Goal: Book appointment/travel/reservation

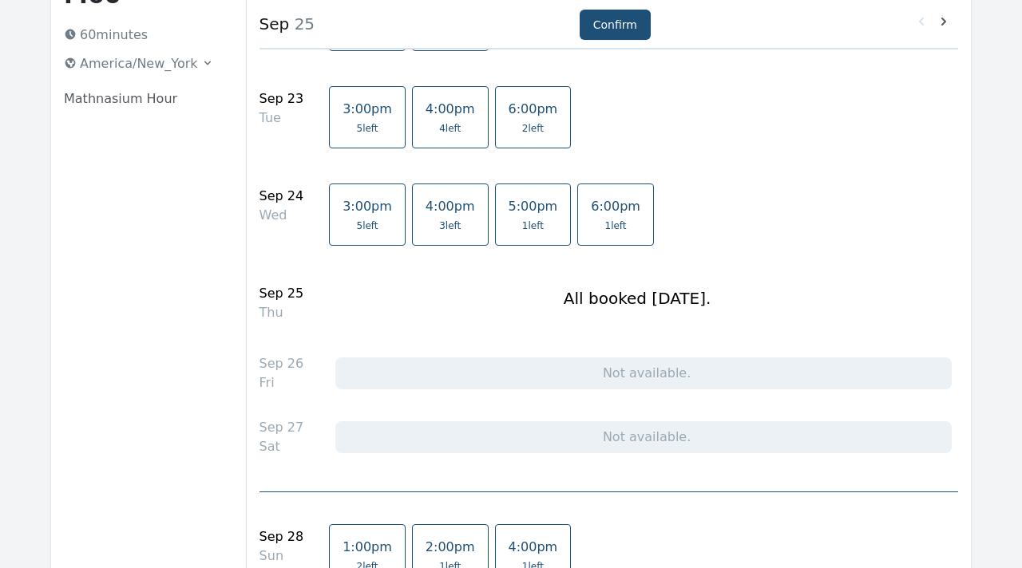
scroll to position [167, 0]
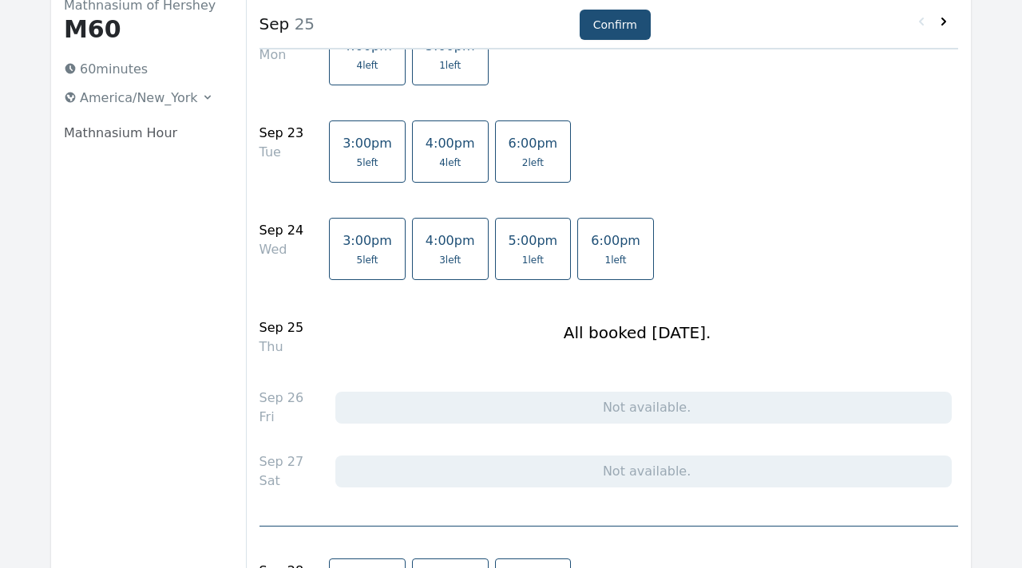
click at [944, 21] on icon at bounding box center [943, 22] width 5 height 8
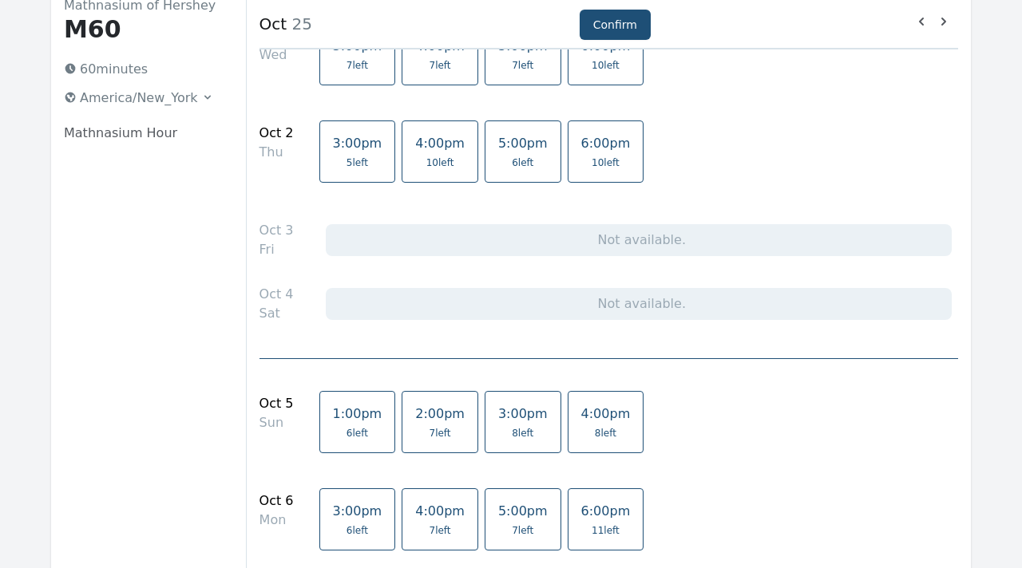
scroll to position [0, 0]
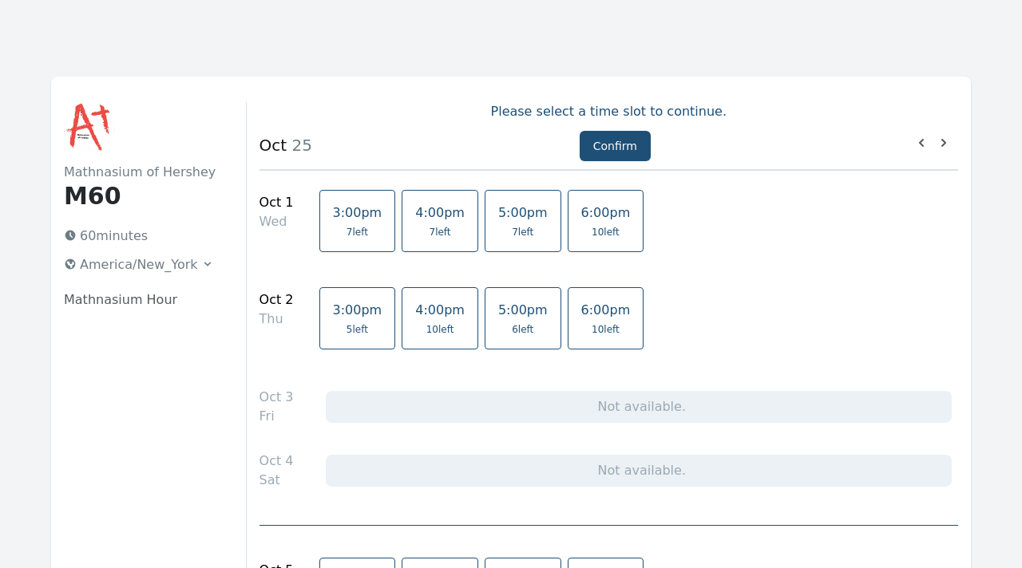
click at [507, 220] on span "5:00pm" at bounding box center [523, 212] width 50 height 15
click at [512, 330] on span "6 left" at bounding box center [523, 329] width 22 height 13
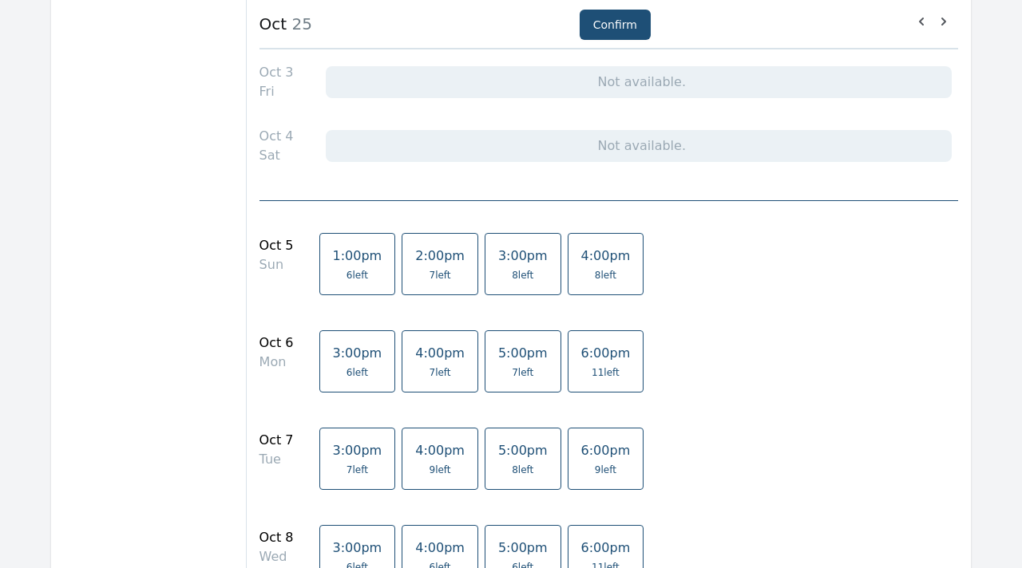
scroll to position [326, 0]
click at [584, 244] on link "4:00pm 8 left" at bounding box center [606, 263] width 77 height 62
click at [505, 360] on link "5:00pm 7 left" at bounding box center [523, 361] width 77 height 62
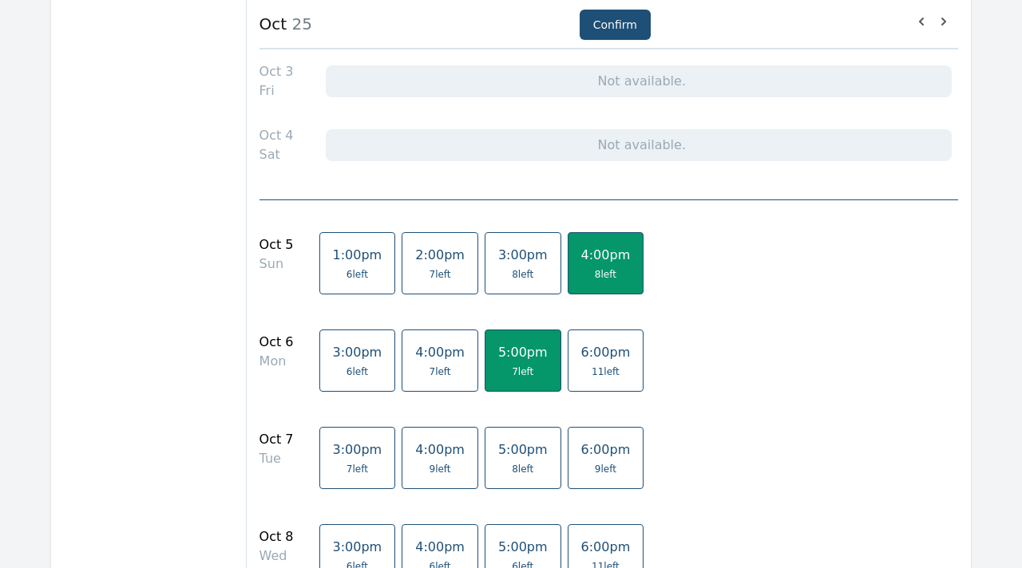
click at [514, 466] on span "8 left" at bounding box center [523, 469] width 22 height 13
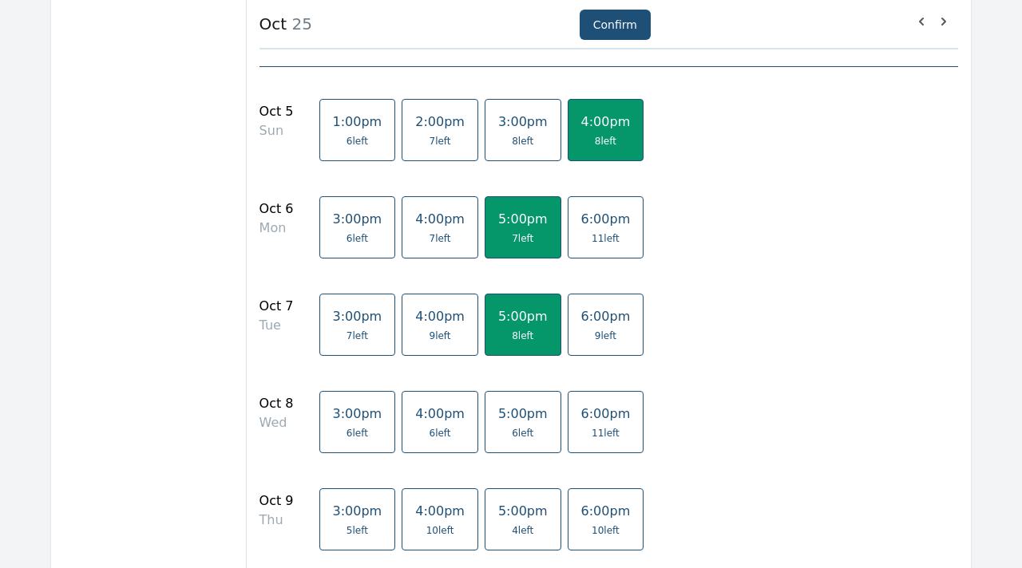
scroll to position [460, 0]
click at [512, 438] on span "6 left" at bounding box center [523, 432] width 22 height 13
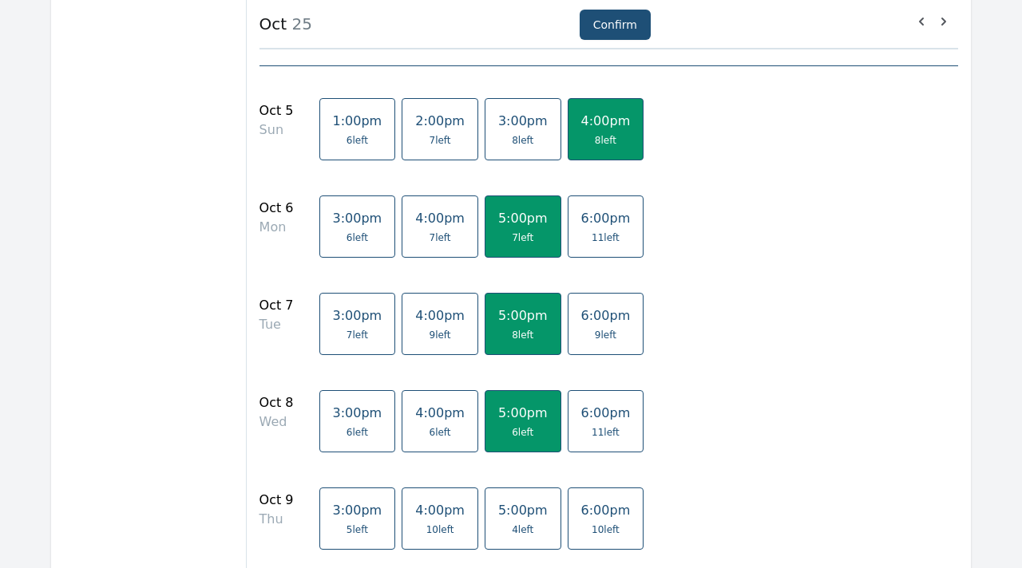
click at [498, 516] on span "5:00pm" at bounding box center [523, 510] width 50 height 15
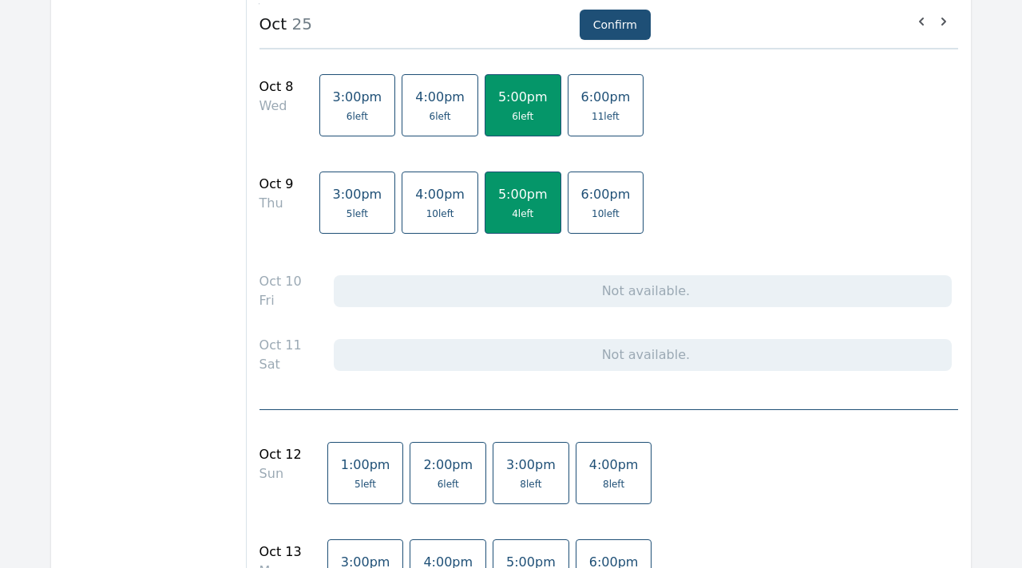
scroll to position [785, 0]
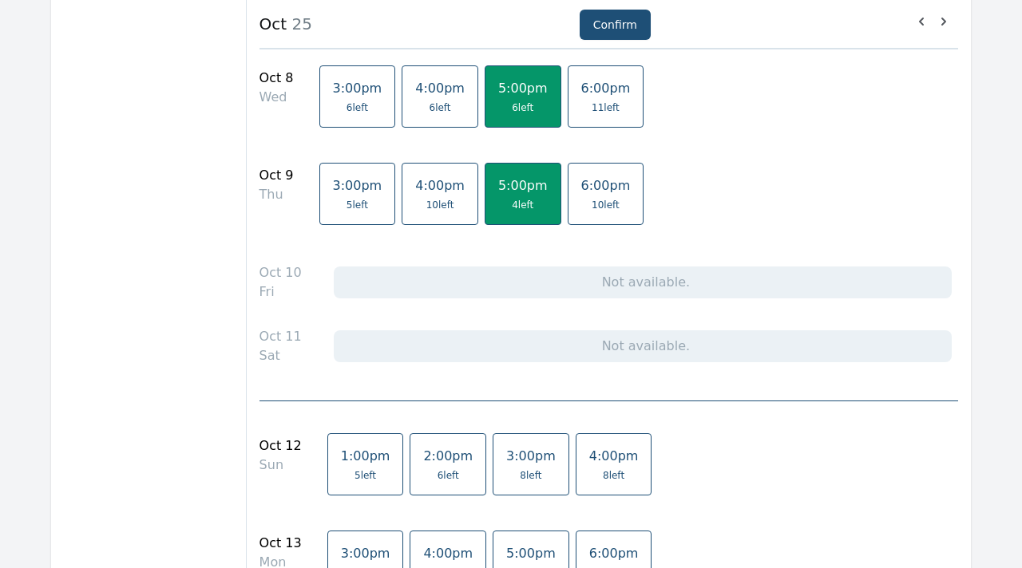
click at [590, 457] on span "4:00pm" at bounding box center [614, 456] width 50 height 15
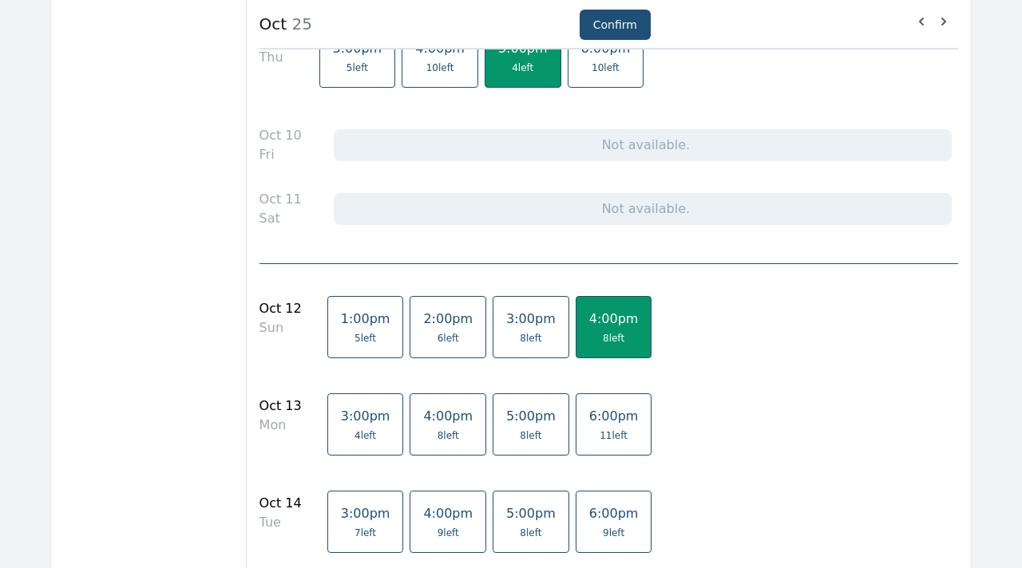
scroll to position [934, 0]
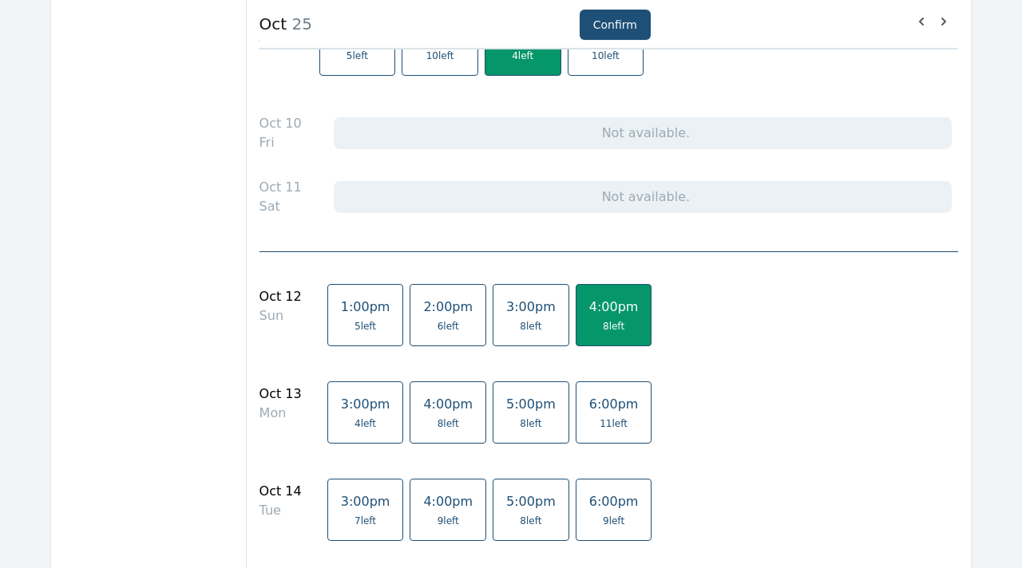
click at [522, 409] on span "5:00pm" at bounding box center [531, 404] width 50 height 15
click at [521, 509] on span "5:00pm" at bounding box center [531, 501] width 50 height 15
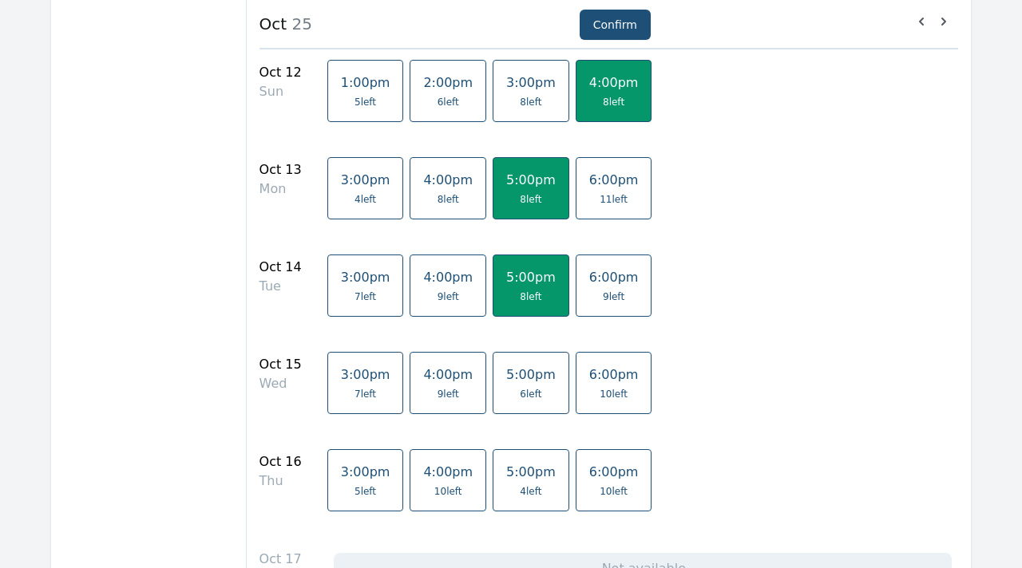
scroll to position [1226, 0]
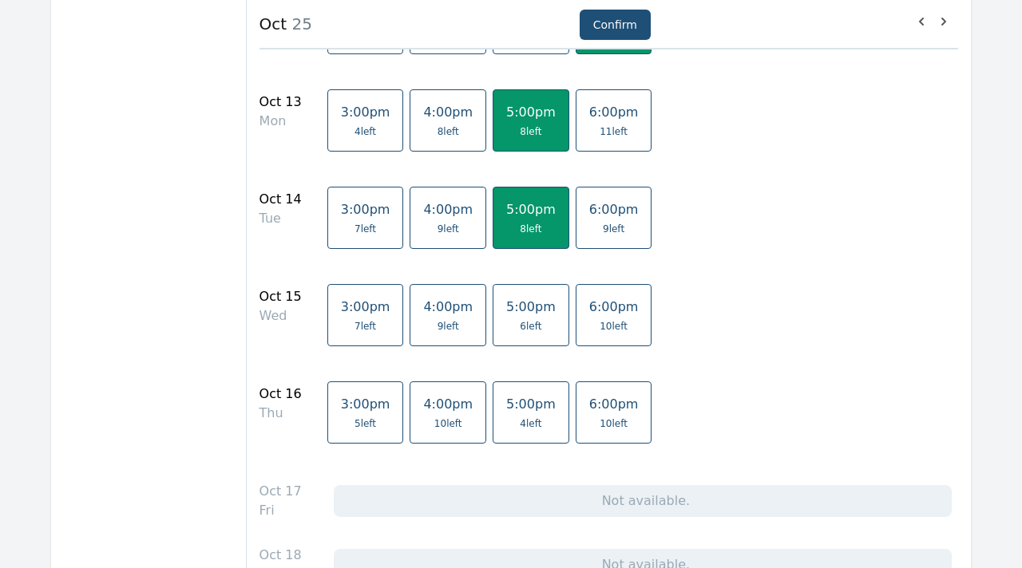
click at [527, 322] on span "6 left" at bounding box center [531, 326] width 50 height 13
click at [527, 413] on link "5:00pm 4 left" at bounding box center [531, 413] width 77 height 62
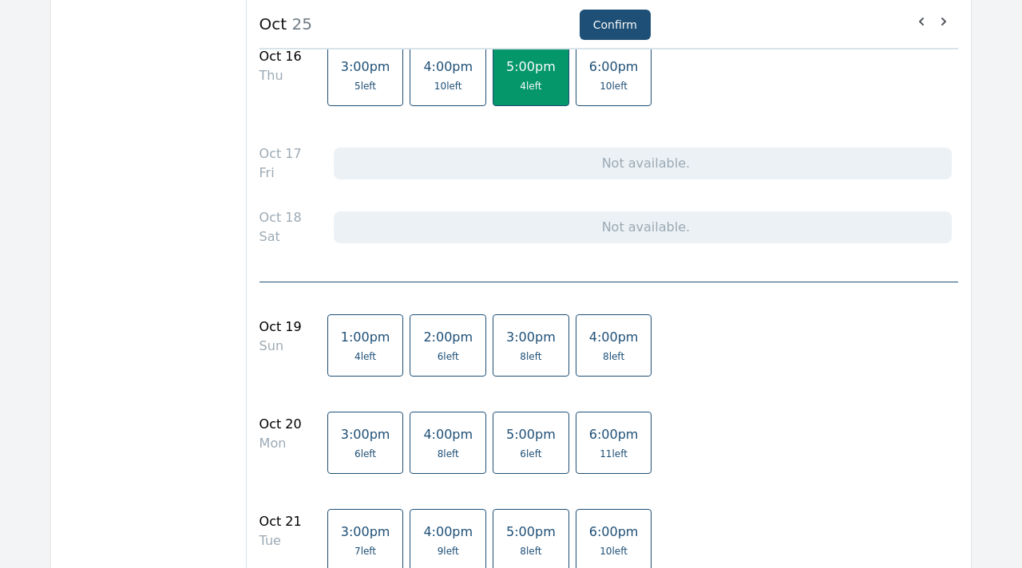
scroll to position [1702, 0]
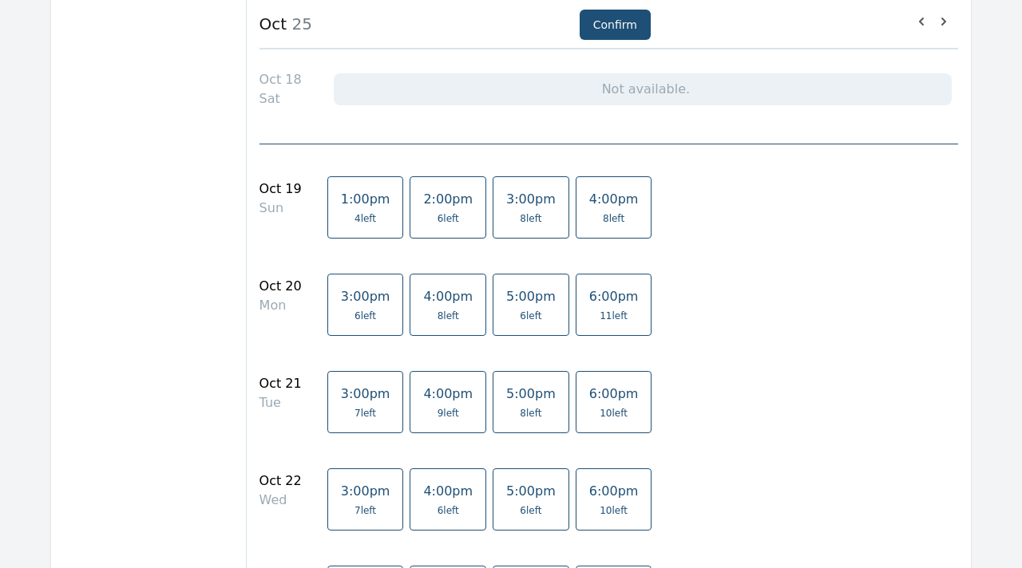
click at [601, 207] on link "4:00pm 8 left" at bounding box center [614, 207] width 77 height 62
click at [529, 288] on link "5:00pm 6 left" at bounding box center [531, 305] width 77 height 62
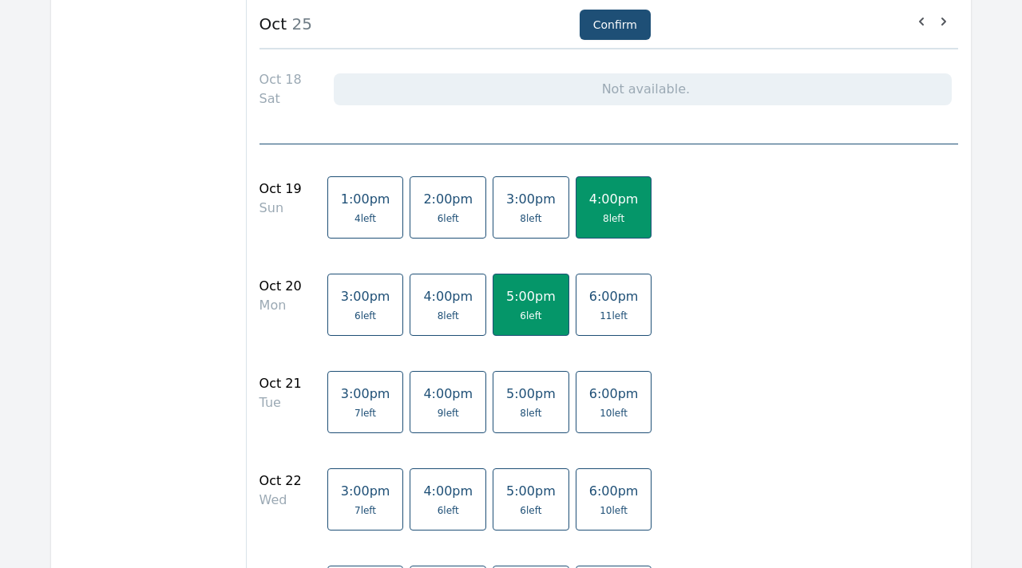
click at [515, 385] on link "5:00pm 8 left" at bounding box center [531, 402] width 77 height 62
click at [518, 492] on span "5:00pm" at bounding box center [531, 491] width 50 height 15
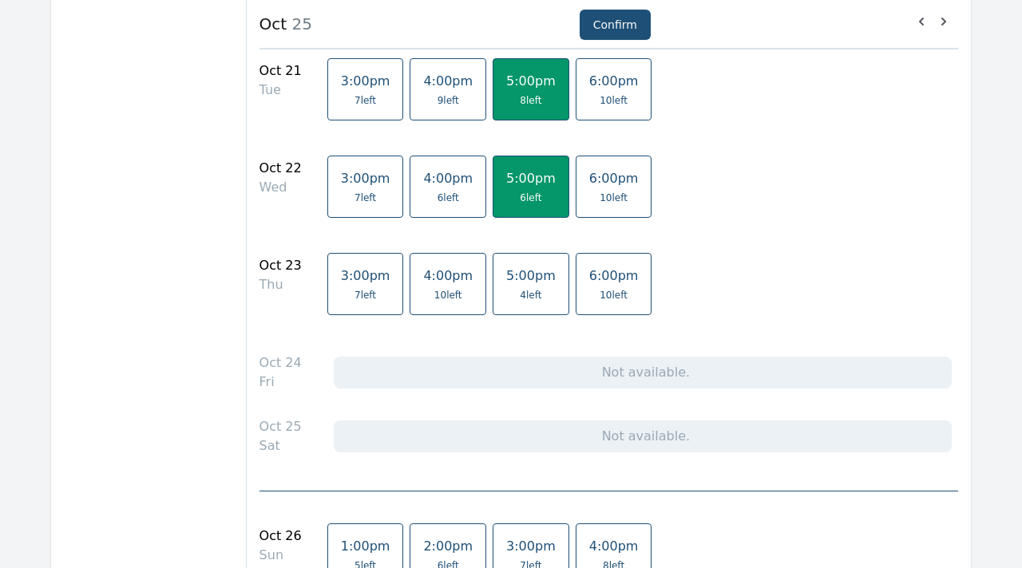
scroll to position [1954, 0]
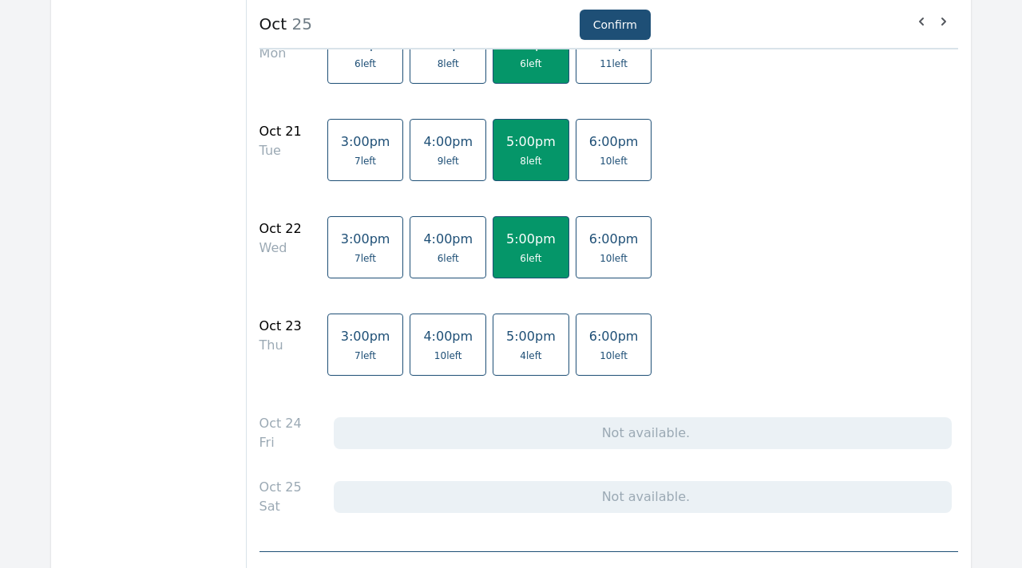
click at [528, 354] on span "4 left" at bounding box center [531, 356] width 50 height 13
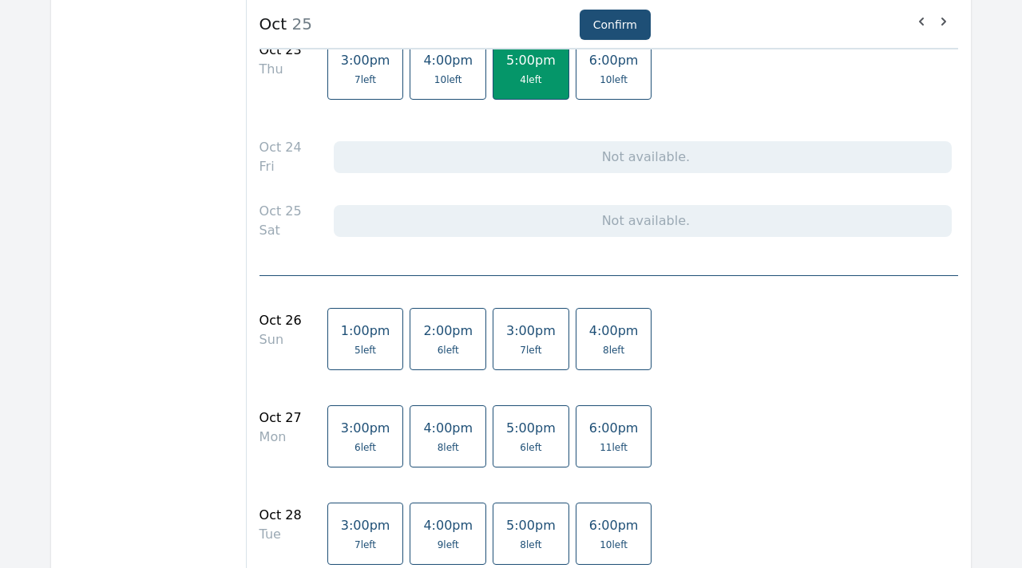
scroll to position [2337, 0]
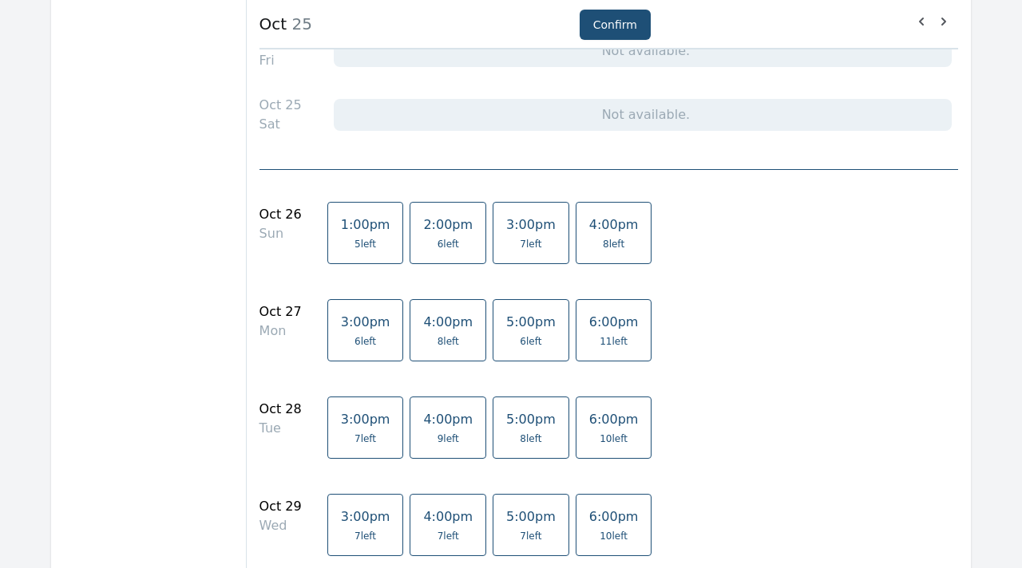
click at [612, 240] on span "8 left" at bounding box center [614, 244] width 50 height 13
click at [521, 340] on span "6 left" at bounding box center [531, 341] width 22 height 13
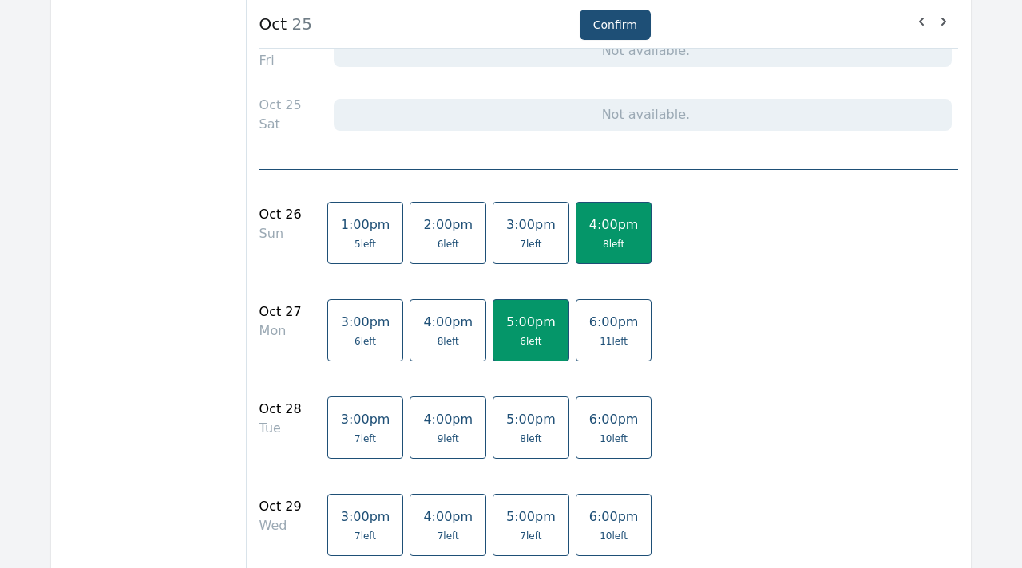
click at [521, 450] on link "5:00pm 8 left" at bounding box center [531, 428] width 77 height 62
click at [521, 534] on span "7 left" at bounding box center [531, 536] width 22 height 13
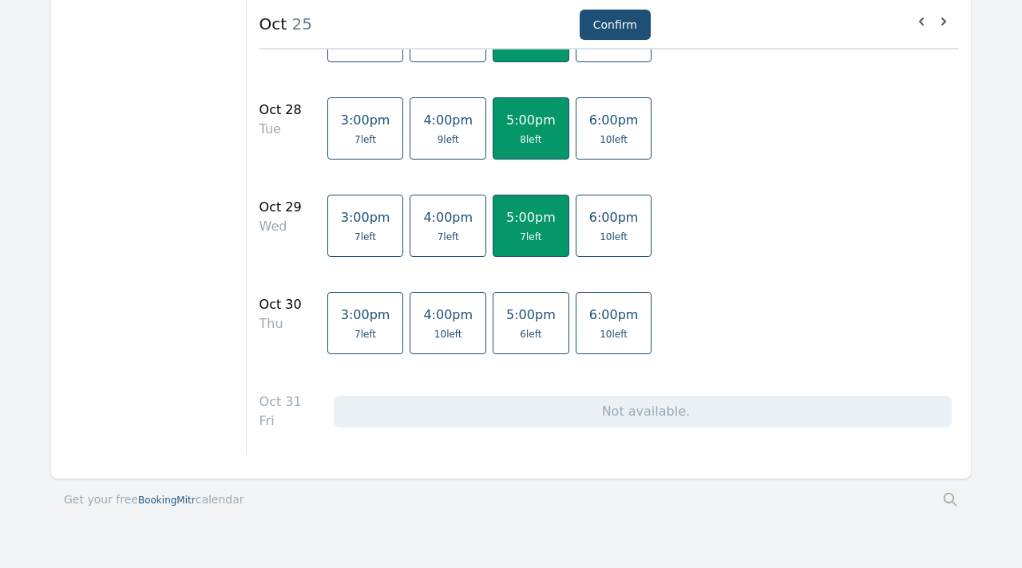
scroll to position [2675, 0]
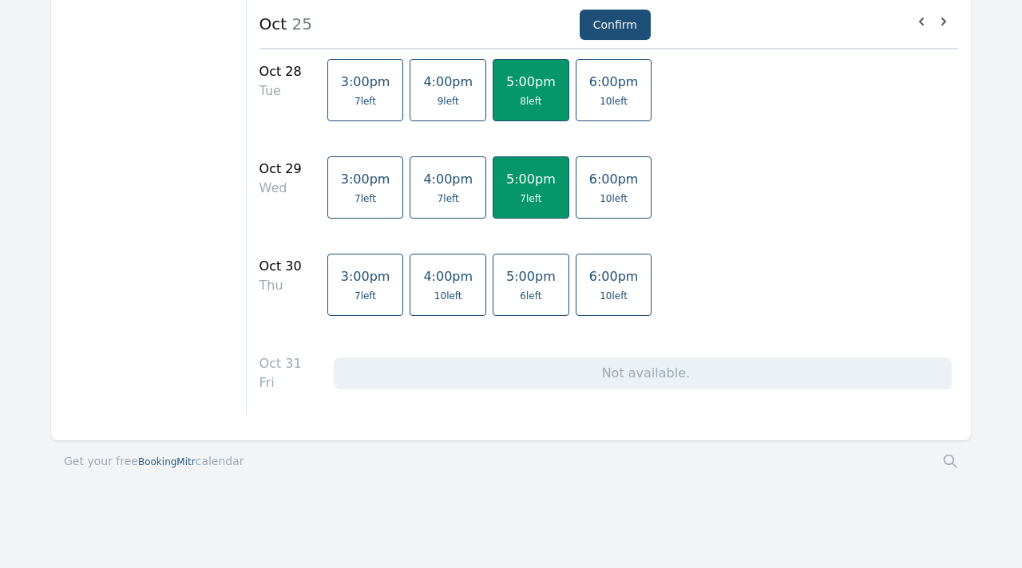
click at [516, 278] on span "5:00pm" at bounding box center [531, 276] width 50 height 15
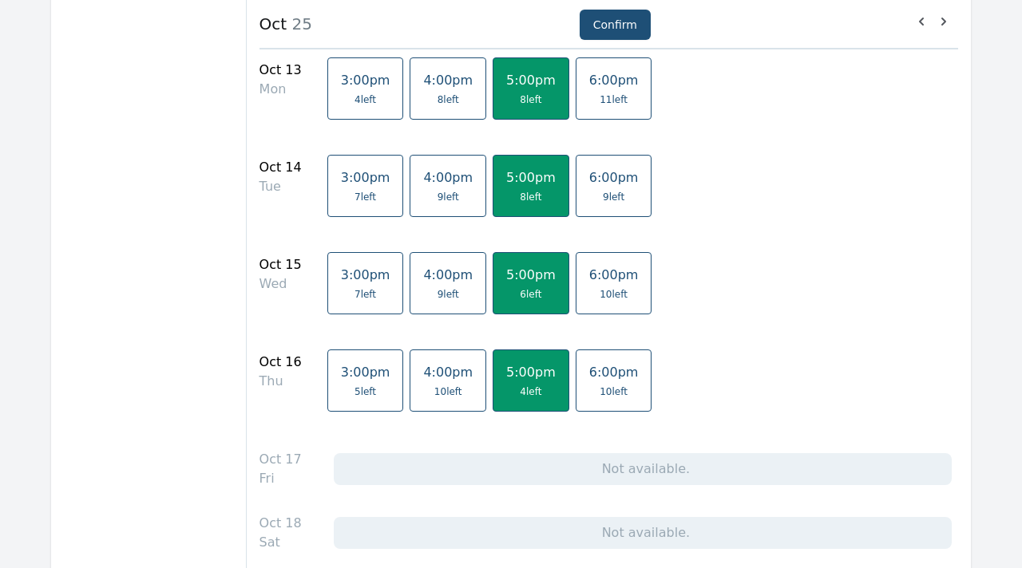
scroll to position [972, 0]
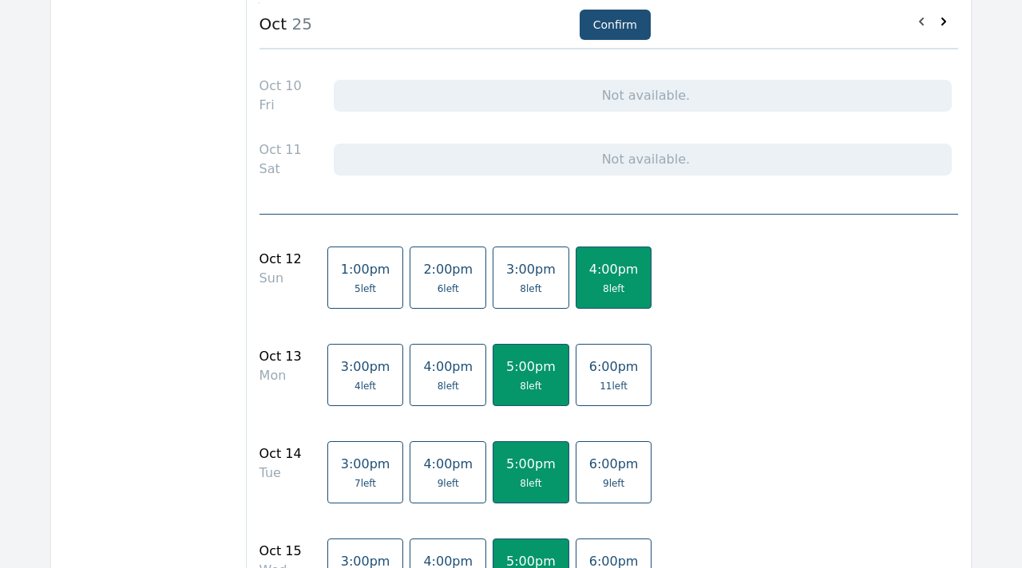
click at [943, 22] on icon at bounding box center [944, 22] width 16 height 16
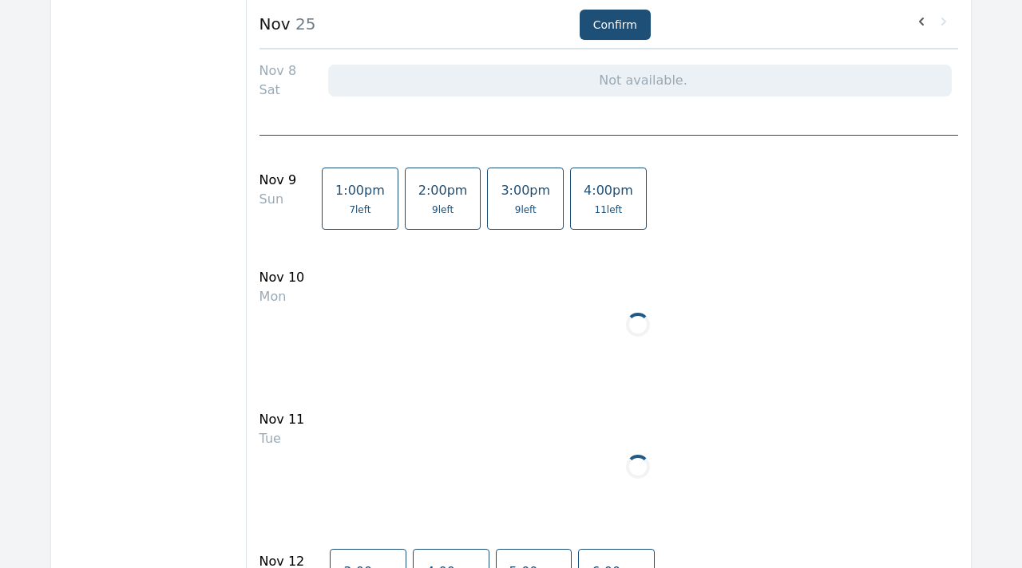
scroll to position [0, 0]
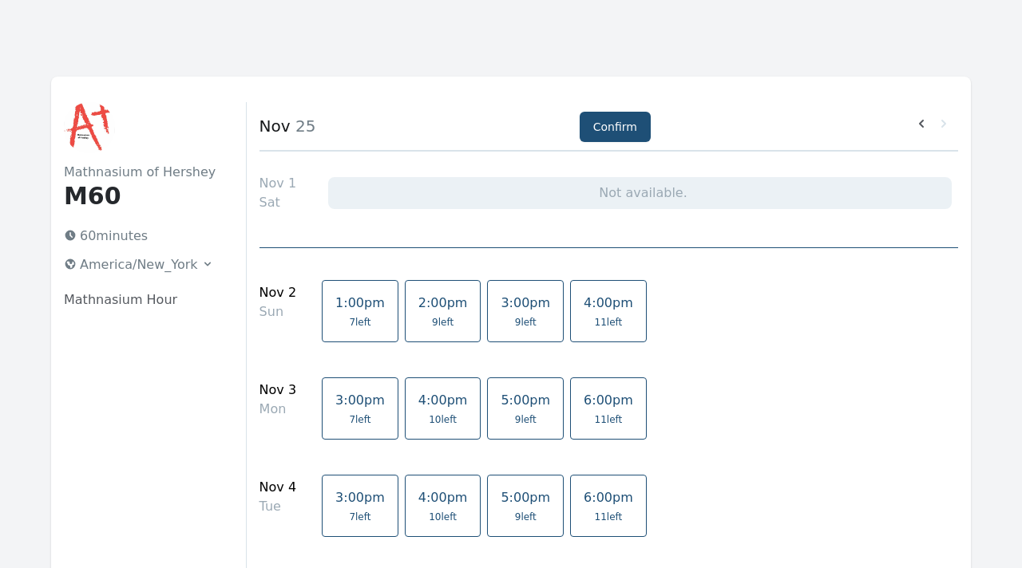
click at [584, 308] on span "4:00pm" at bounding box center [609, 302] width 50 height 15
click at [512, 409] on link "5:00pm 9 left" at bounding box center [525, 409] width 77 height 62
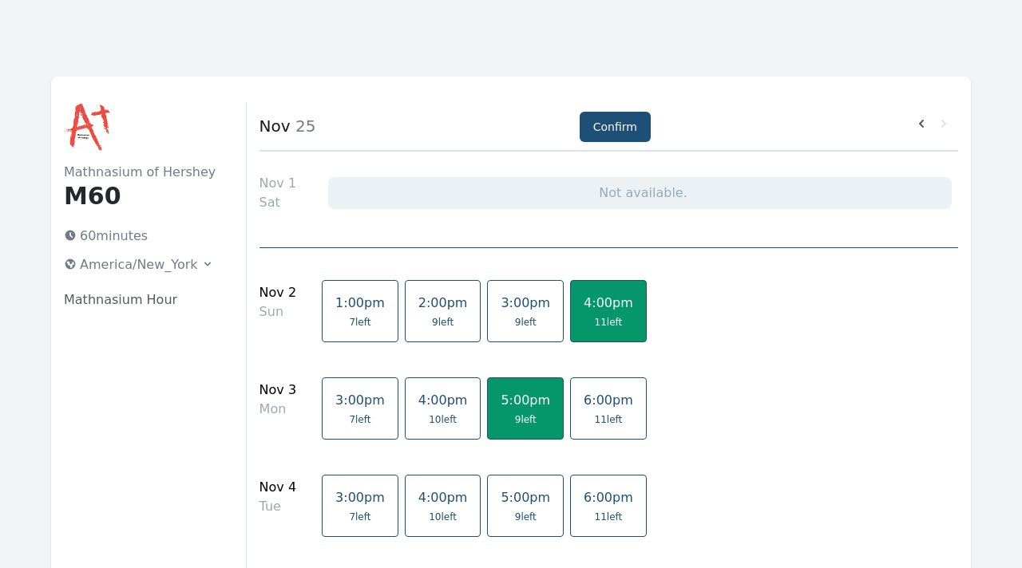
click at [515, 511] on span "9 left" at bounding box center [526, 517] width 22 height 13
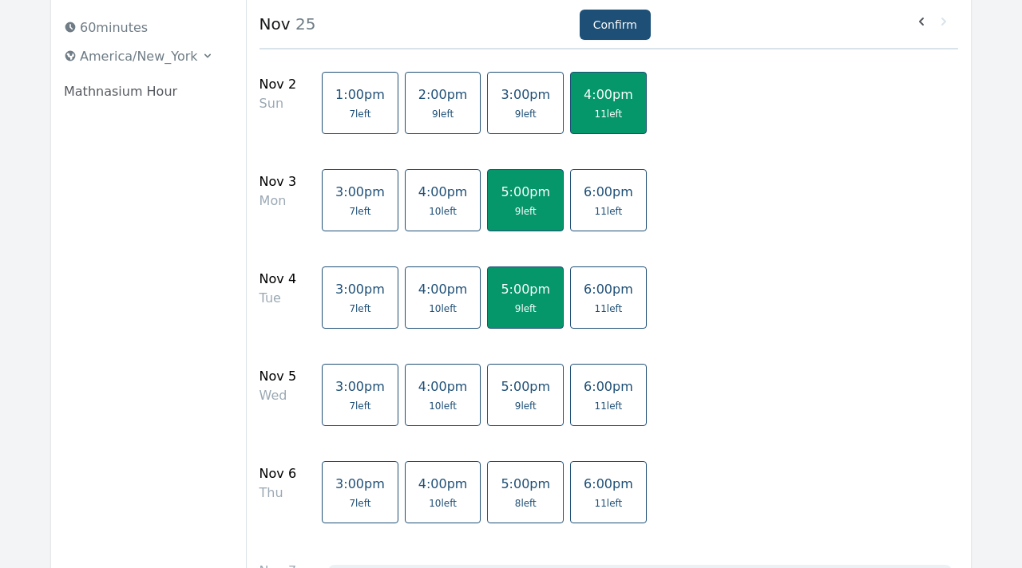
scroll to position [283, 0]
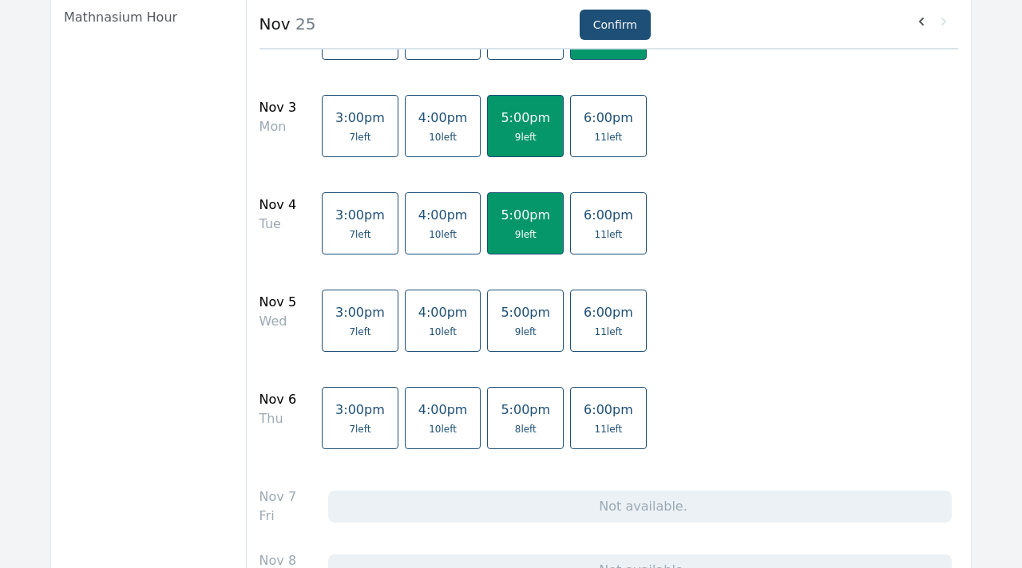
click at [514, 321] on link "5:00pm 9 left" at bounding box center [525, 321] width 77 height 62
click at [525, 418] on link "5:00pm 8 left" at bounding box center [525, 418] width 77 height 62
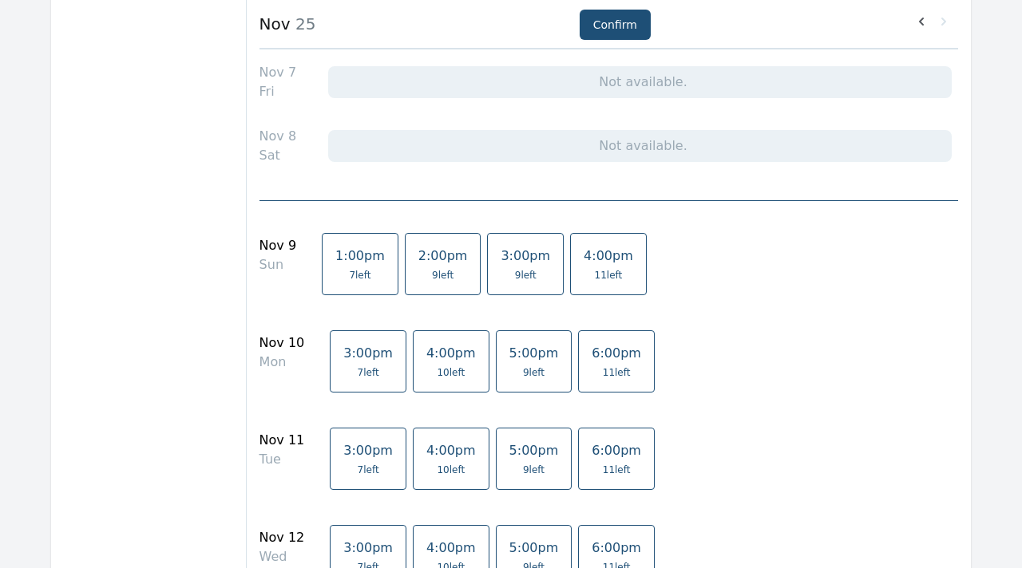
scroll to position [708, 0]
click at [600, 262] on span "4:00pm" at bounding box center [609, 255] width 50 height 15
click at [518, 344] on link "5:00pm 9 left" at bounding box center [534, 361] width 77 height 62
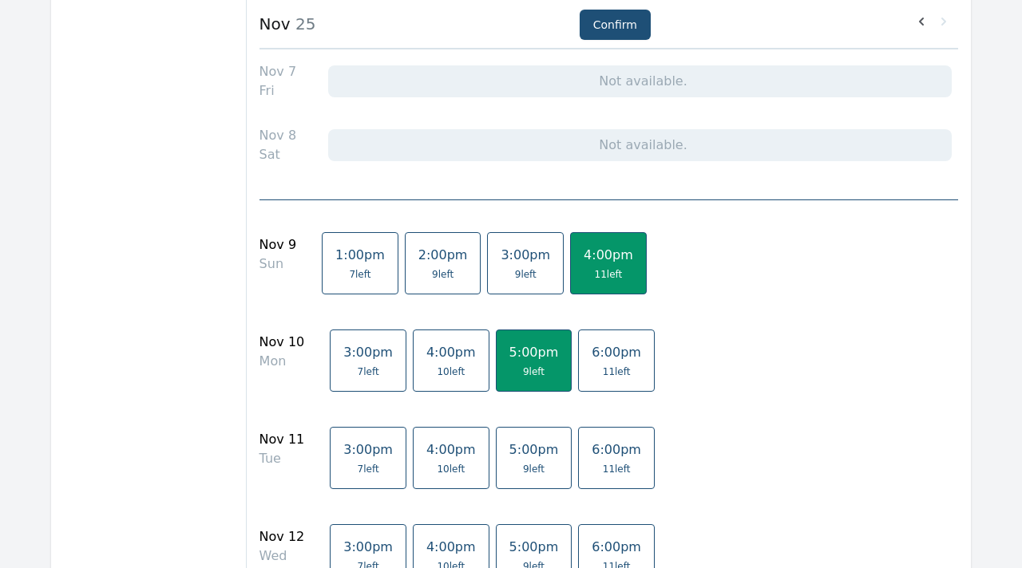
click at [513, 429] on link "5:00pm 9 left" at bounding box center [534, 458] width 77 height 62
click at [521, 555] on link "5:00pm 9 left" at bounding box center [534, 556] width 77 height 62
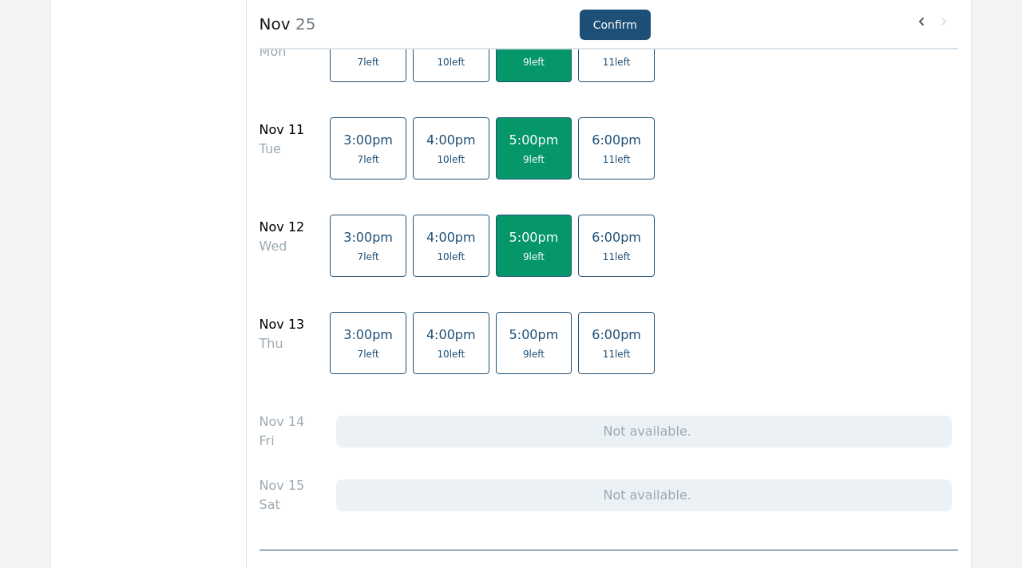
scroll to position [1046, 0]
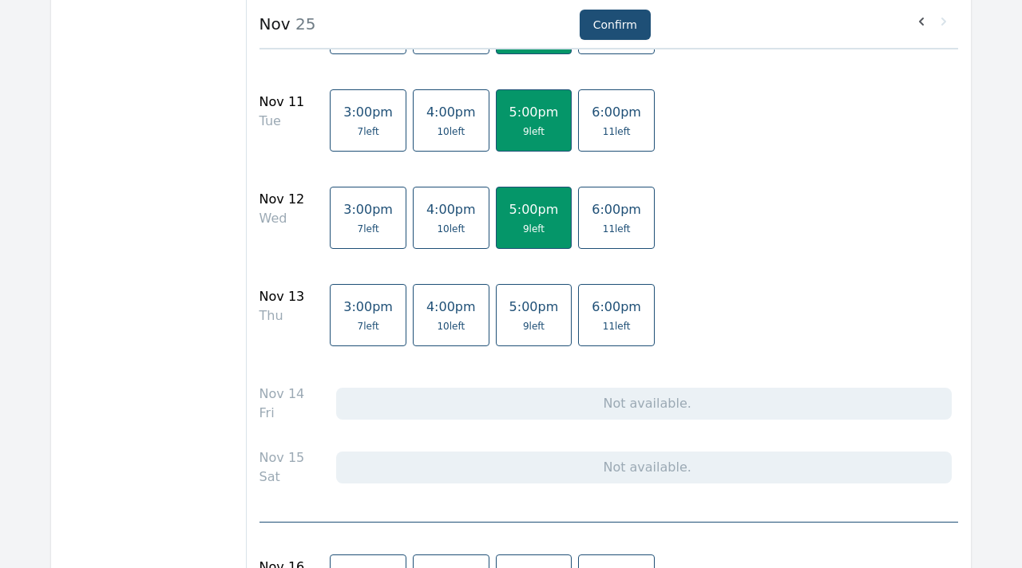
click at [524, 335] on link "5:00pm 9 left" at bounding box center [534, 315] width 77 height 62
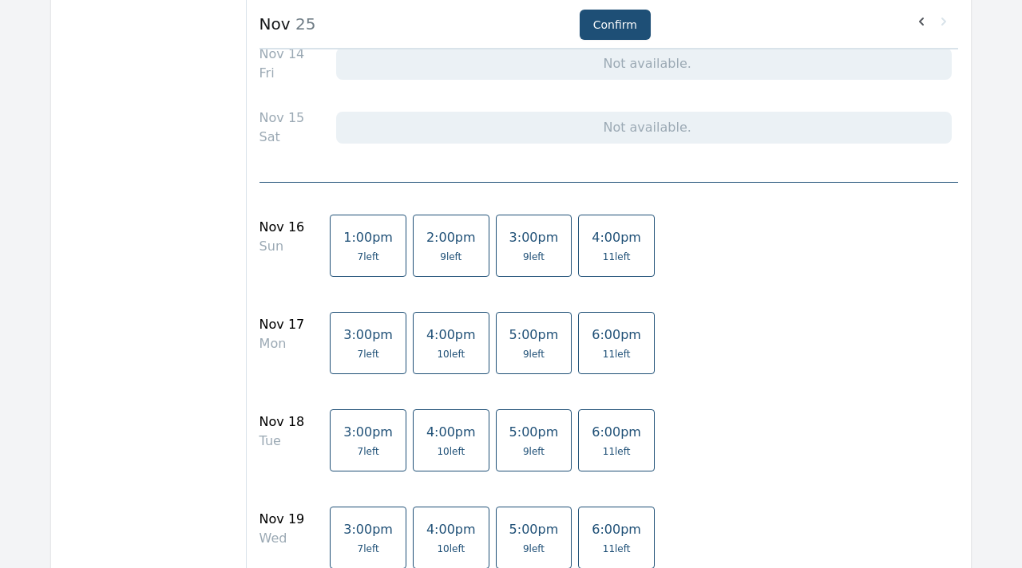
scroll to position [1473, 0]
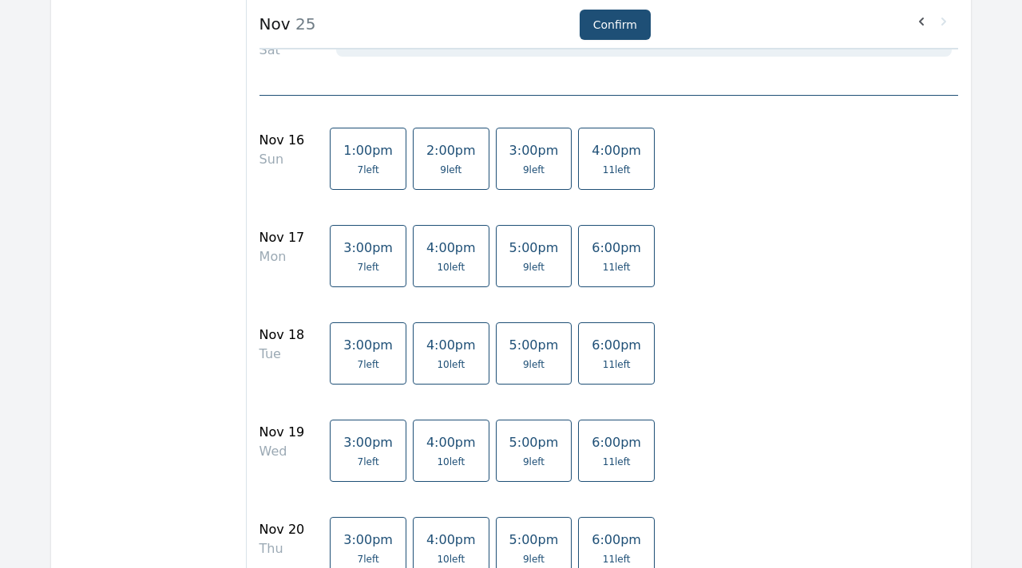
click at [616, 153] on link "4:00pm 11 left" at bounding box center [616, 159] width 77 height 62
click at [509, 265] on span "9 left" at bounding box center [534, 267] width 50 height 13
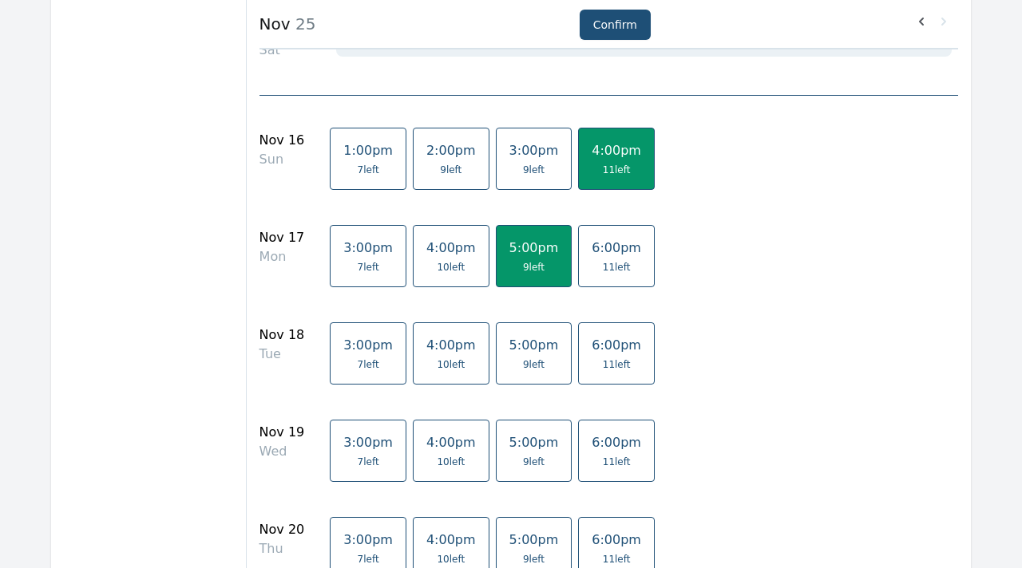
click at [523, 362] on span "9 left" at bounding box center [534, 364] width 22 height 13
click at [516, 442] on span "5:00pm" at bounding box center [534, 442] width 50 height 15
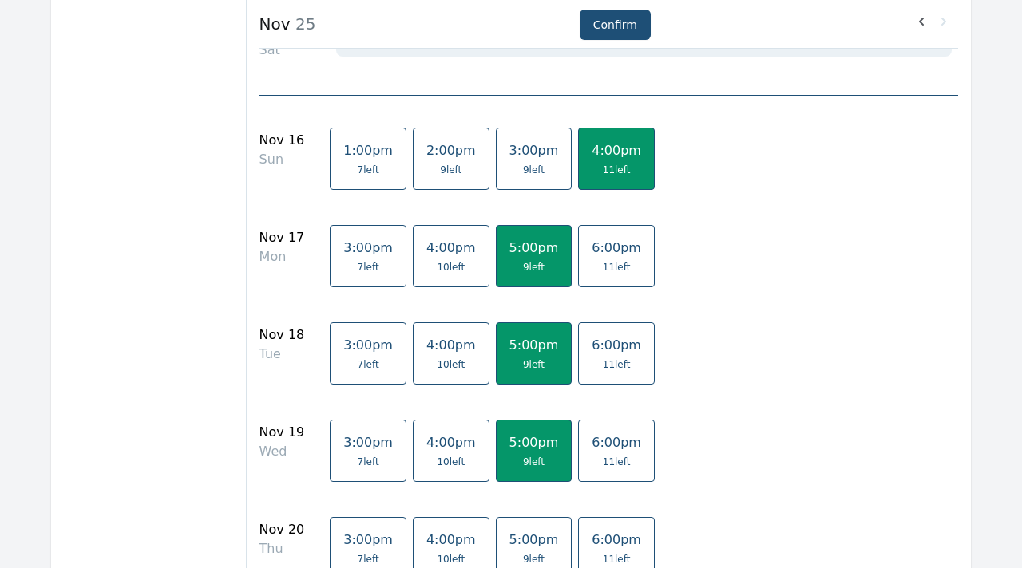
click at [526, 533] on span "5:00pm" at bounding box center [534, 540] width 50 height 15
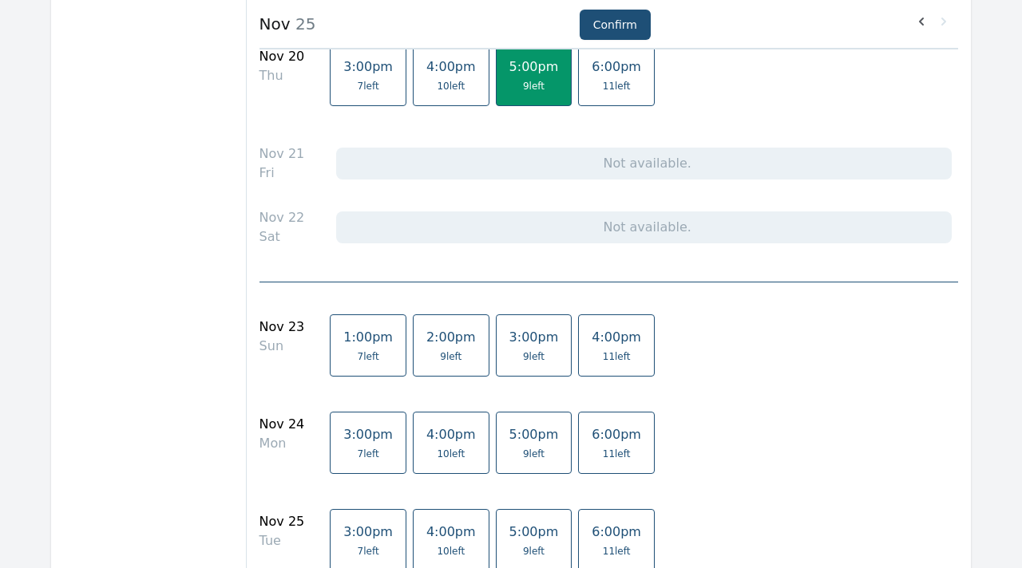
scroll to position [1997, 0]
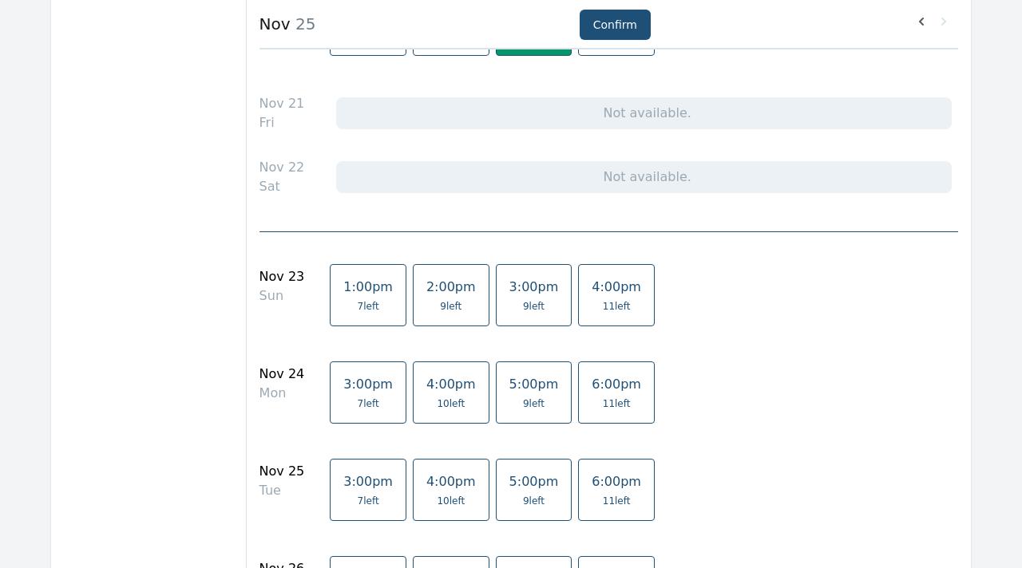
click at [611, 280] on span "4:00pm" at bounding box center [617, 286] width 50 height 15
click at [527, 378] on span "5:00pm" at bounding box center [534, 384] width 50 height 15
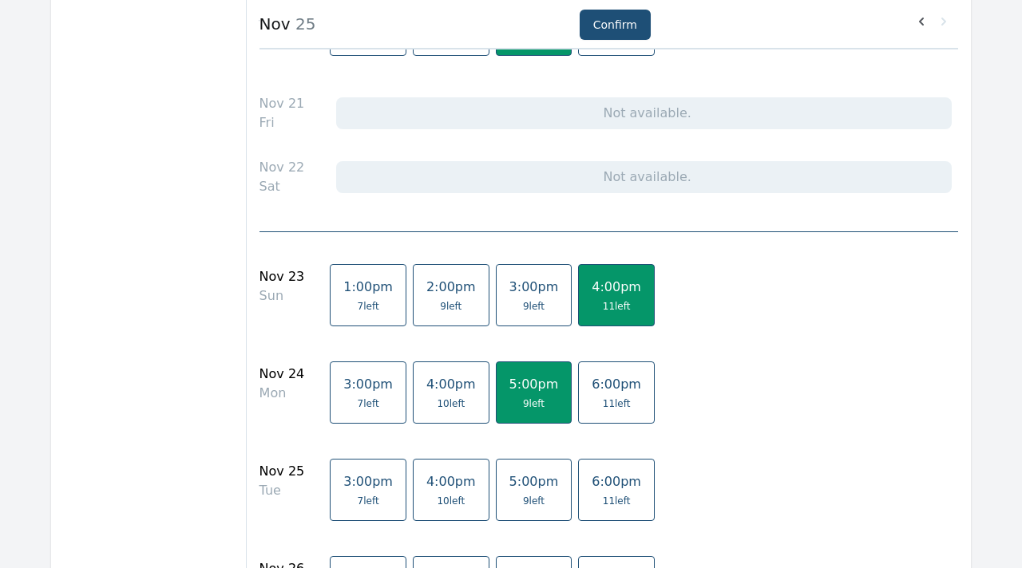
click at [525, 473] on link "5:00pm 9 left" at bounding box center [534, 490] width 77 height 62
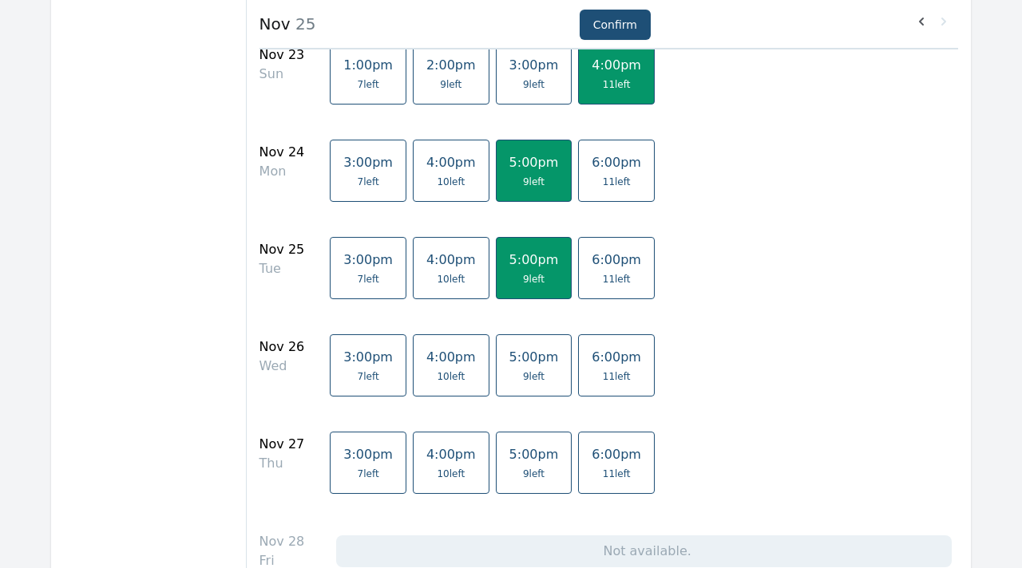
scroll to position [2264, 0]
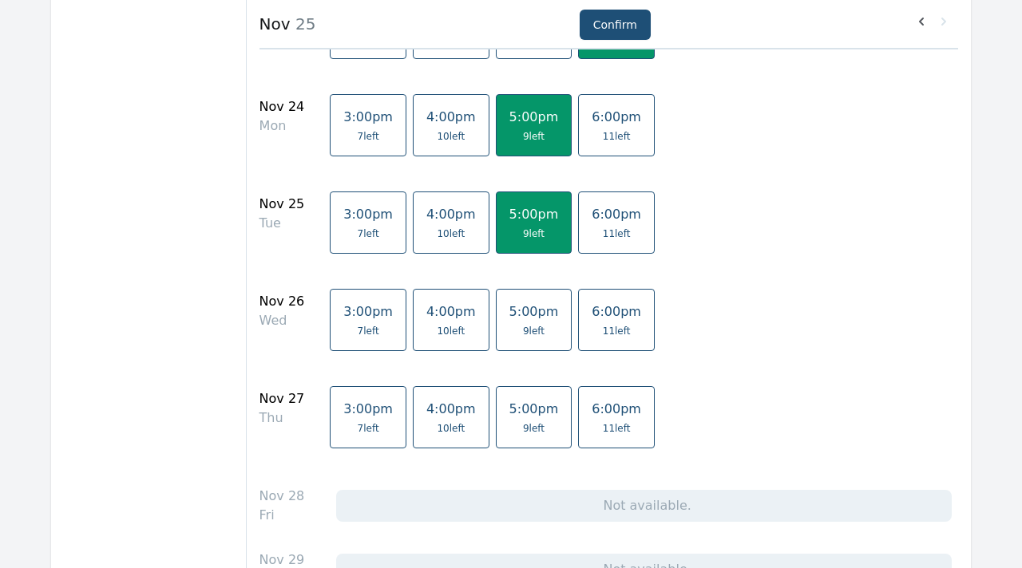
click at [523, 333] on span "9 left" at bounding box center [534, 331] width 22 height 13
click at [523, 426] on span "9 left" at bounding box center [534, 428] width 22 height 13
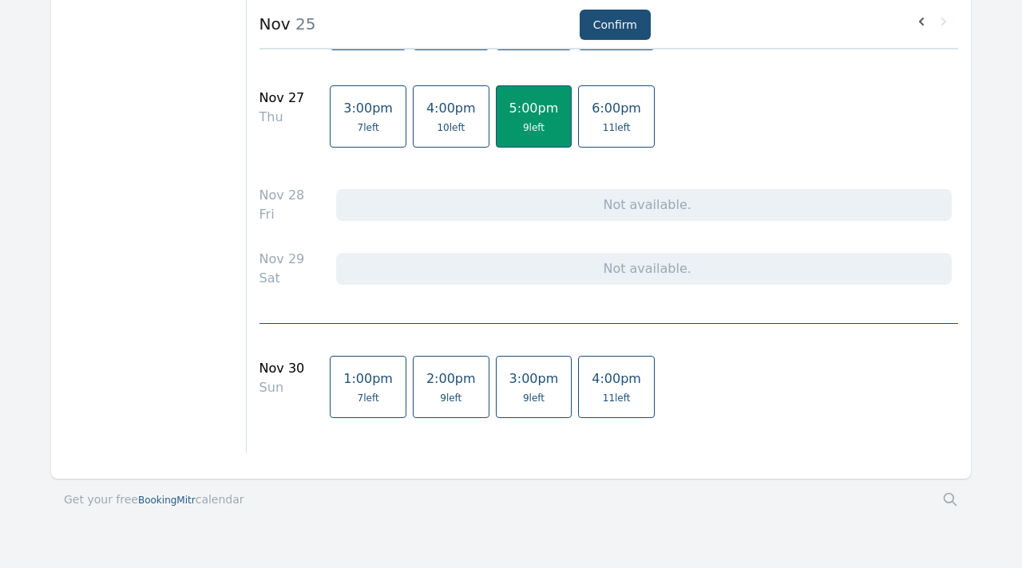
scroll to position [2604, 0]
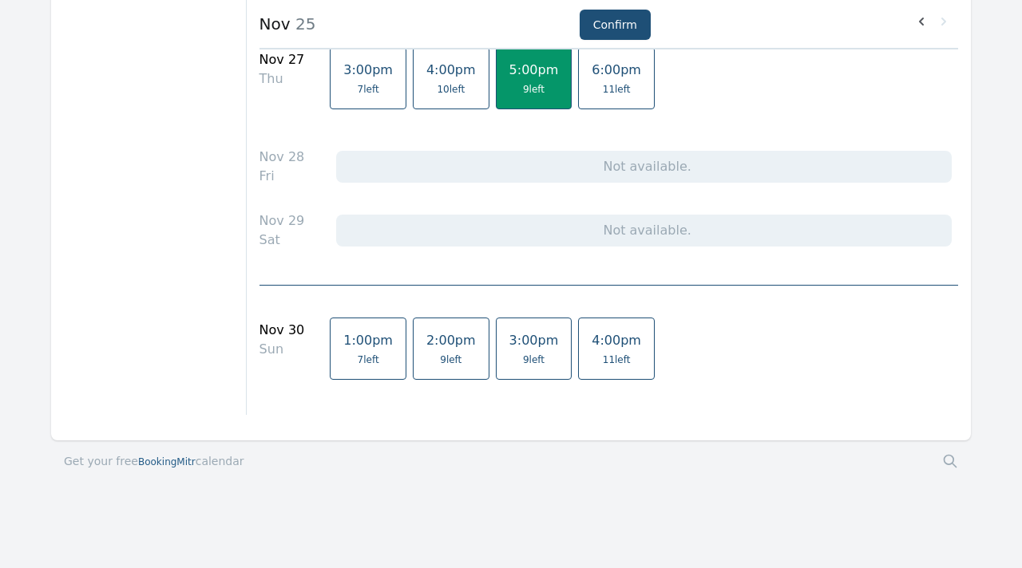
click at [603, 359] on span "11 left" at bounding box center [617, 360] width 28 height 13
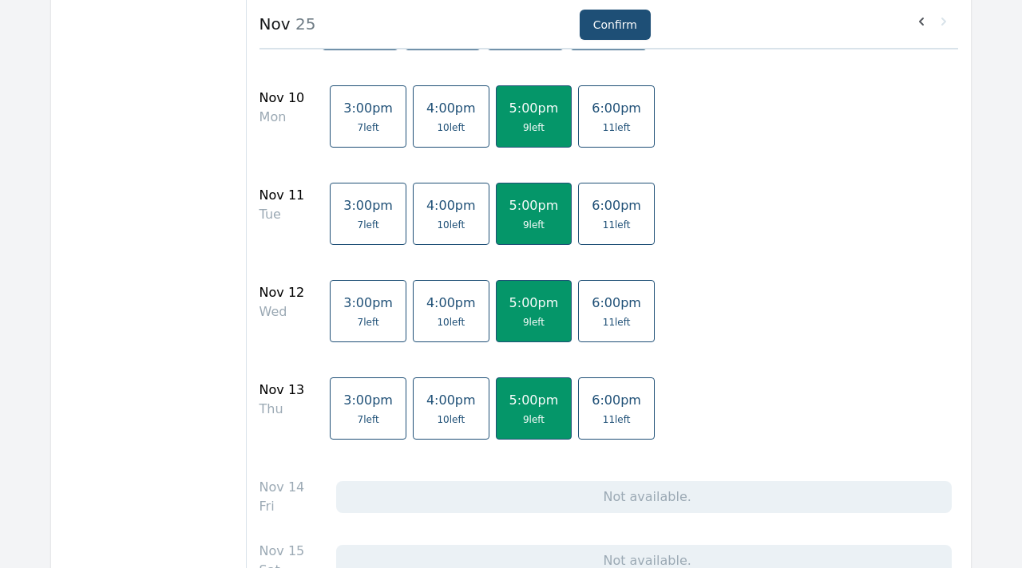
scroll to position [853, 0]
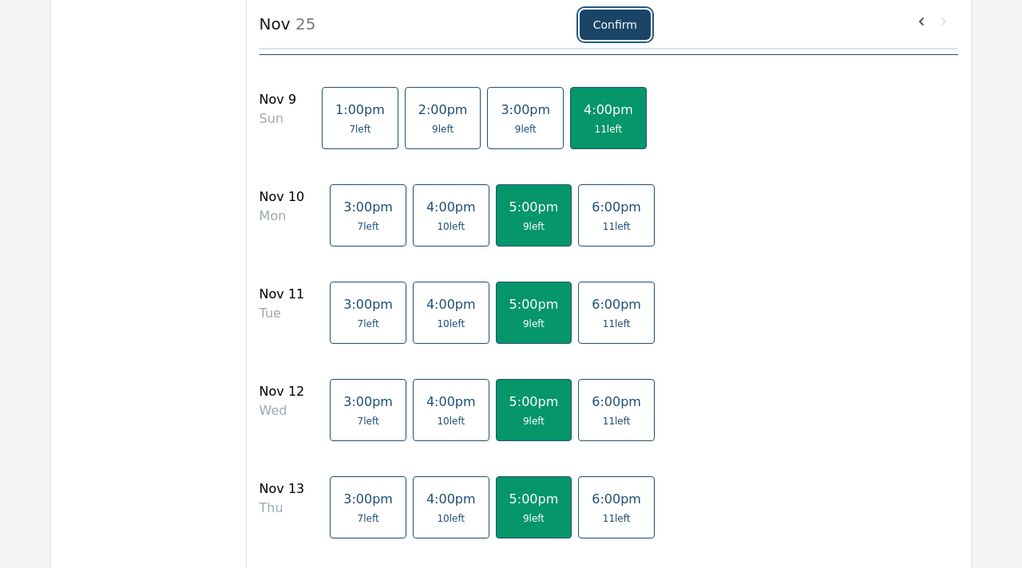
click at [628, 22] on button "Confirm" at bounding box center [615, 25] width 71 height 30
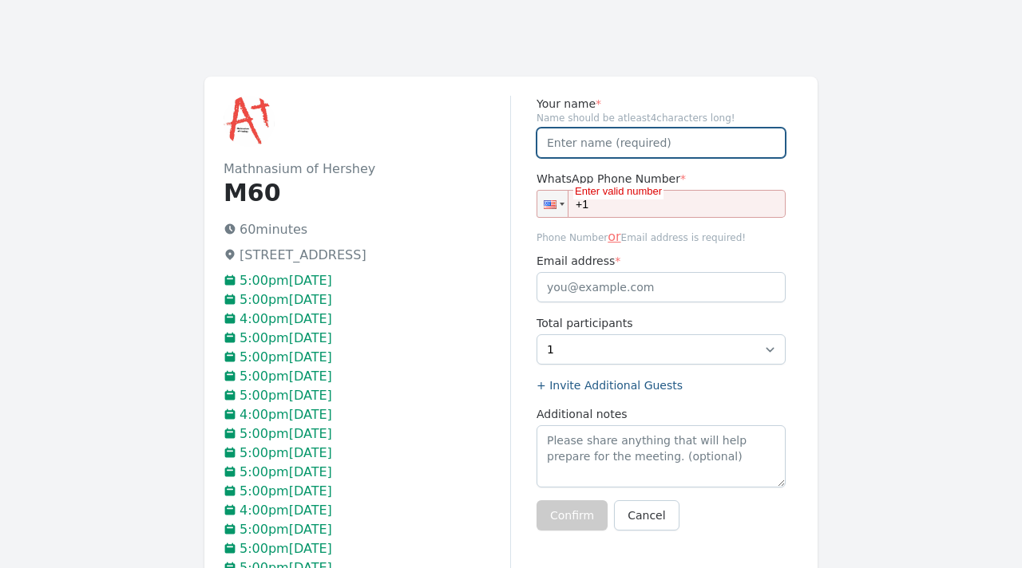
click at [612, 141] on input "Your name *" at bounding box center [661, 143] width 249 height 30
type input "[PERSON_NAME]"
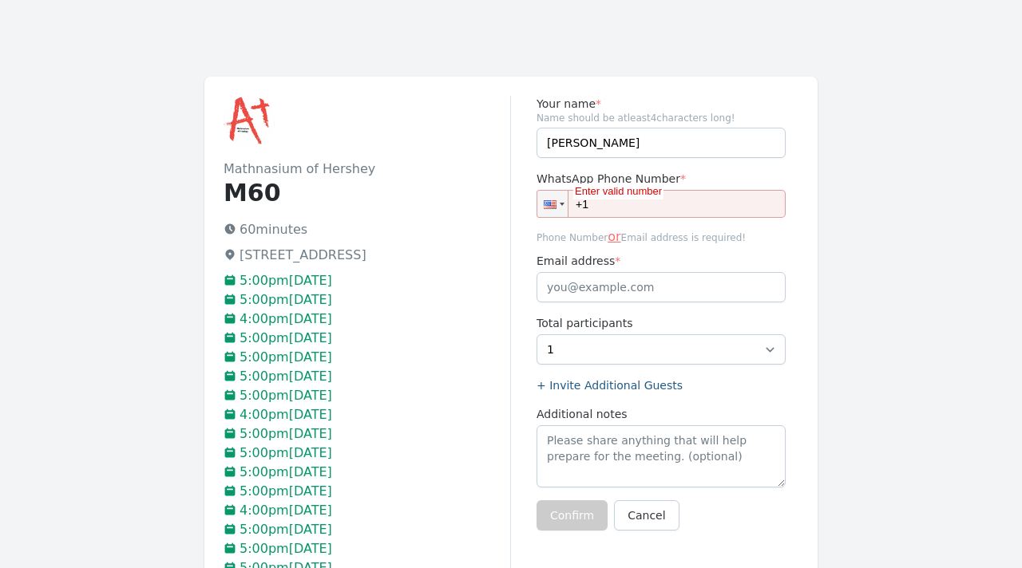
click at [604, 206] on input "+1" at bounding box center [661, 204] width 249 height 28
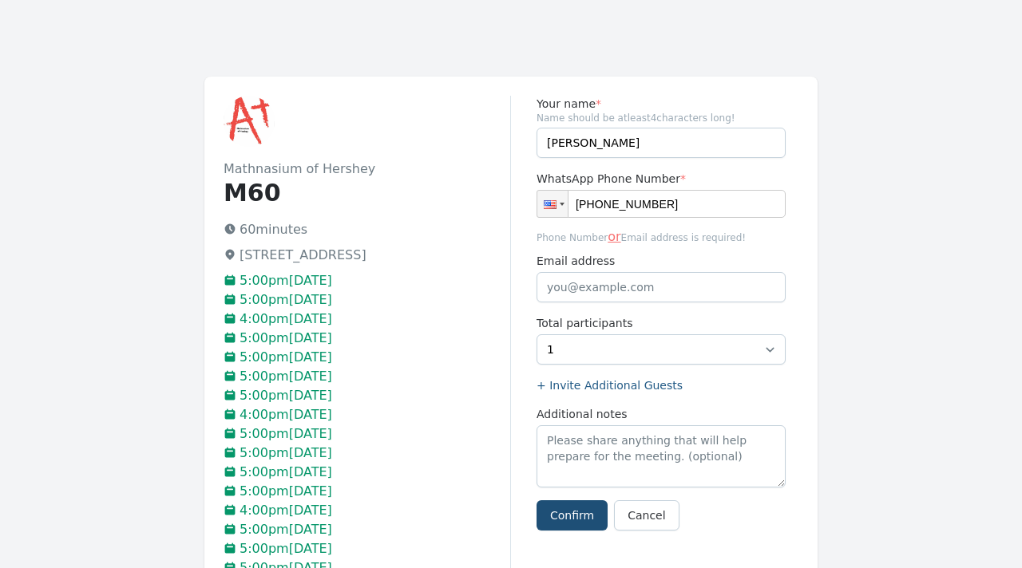
type input "[PHONE_NUMBER]"
click at [630, 288] on input "Email address" at bounding box center [661, 287] width 249 height 30
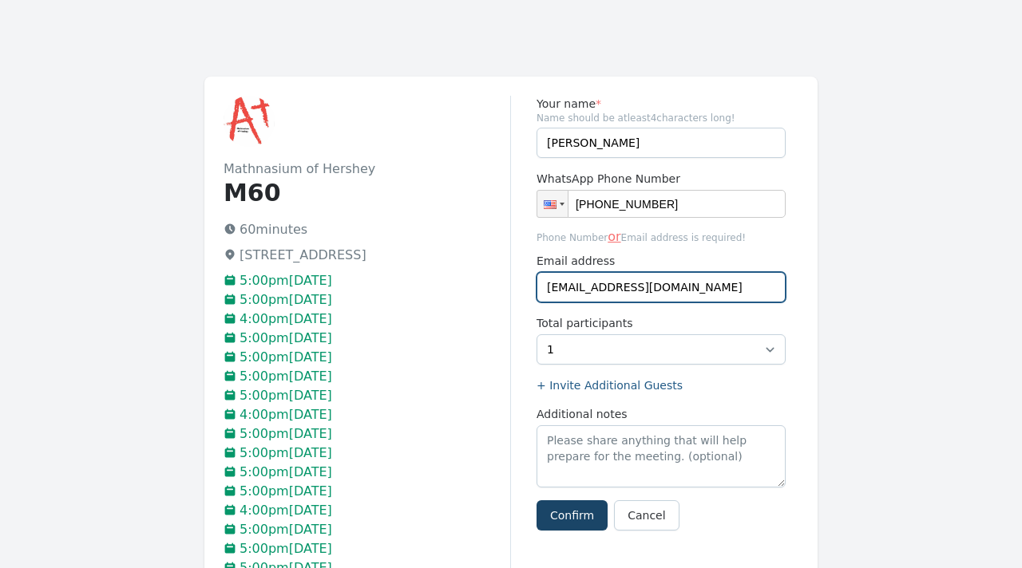
type input "[EMAIL_ADDRESS][DOMAIN_NAME]"
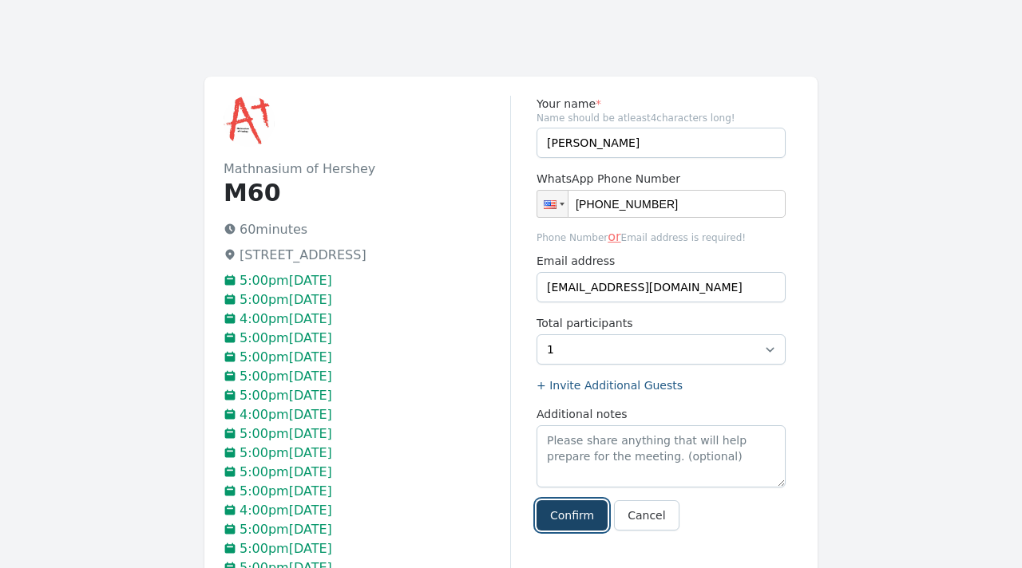
click at [579, 513] on button "Confirm" at bounding box center [572, 516] width 71 height 30
